Goal: Information Seeking & Learning: Learn about a topic

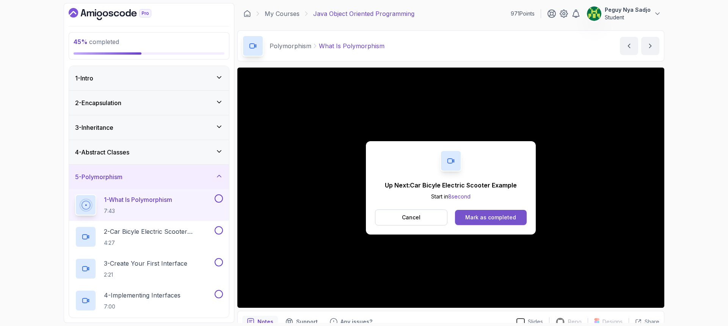
click at [499, 214] on div "Mark as completed" at bounding box center [490, 218] width 51 height 8
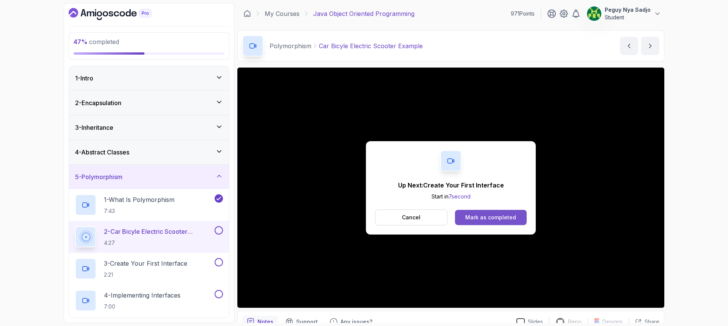
click at [491, 218] on div "Mark as completed" at bounding box center [490, 218] width 51 height 8
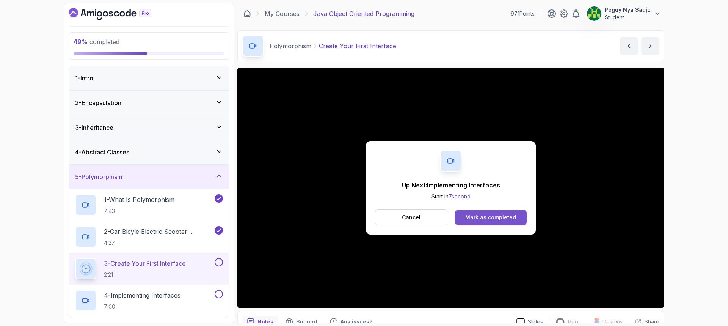
click at [484, 212] on button "Mark as completed" at bounding box center [491, 217] width 72 height 15
